Goal: Navigation & Orientation: Find specific page/section

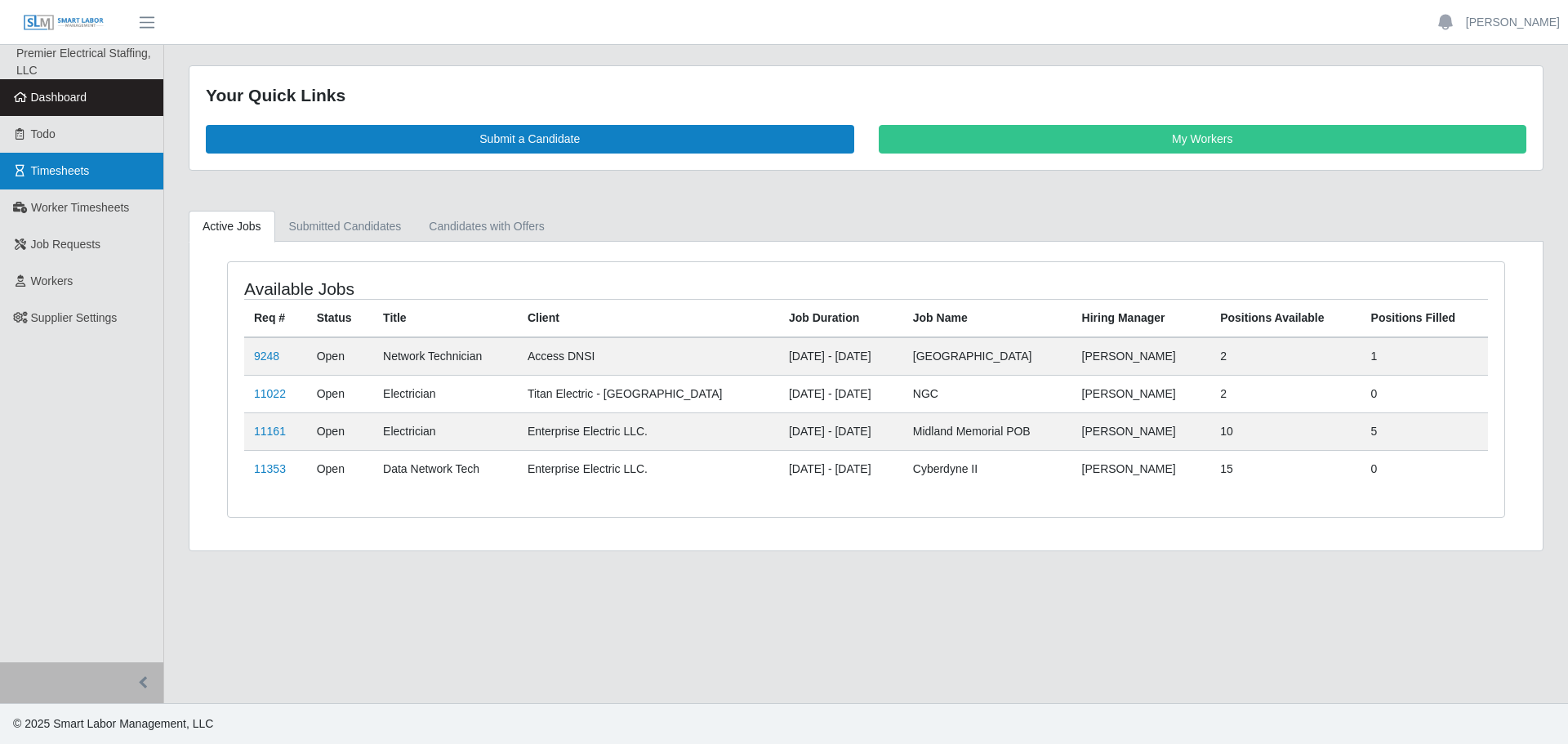
click at [59, 159] on link "Timesheets" at bounding box center [81, 171] width 163 height 36
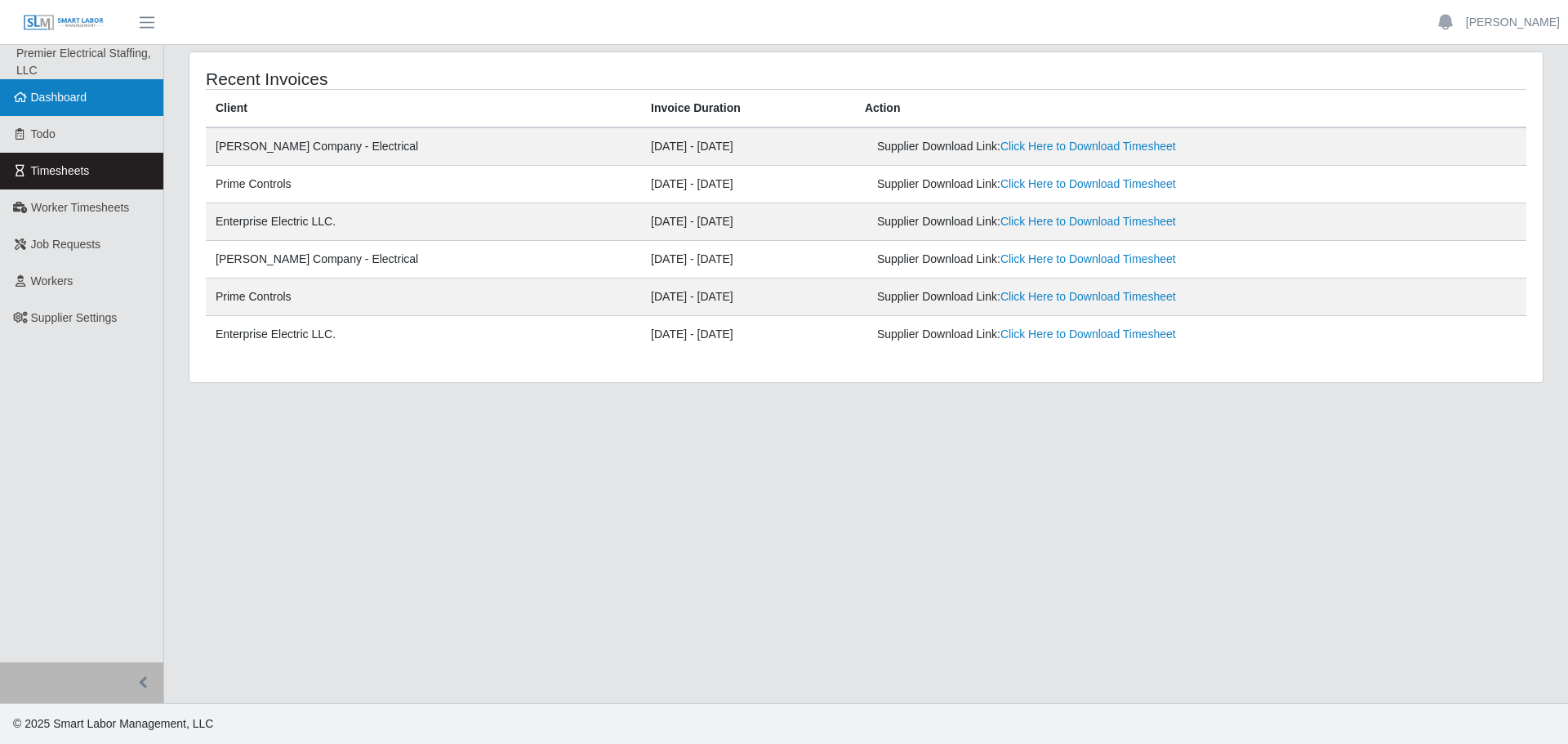
click at [44, 100] on span "Dashboard" at bounding box center [59, 97] width 56 height 13
